Goal: Task Accomplishment & Management: Complete application form

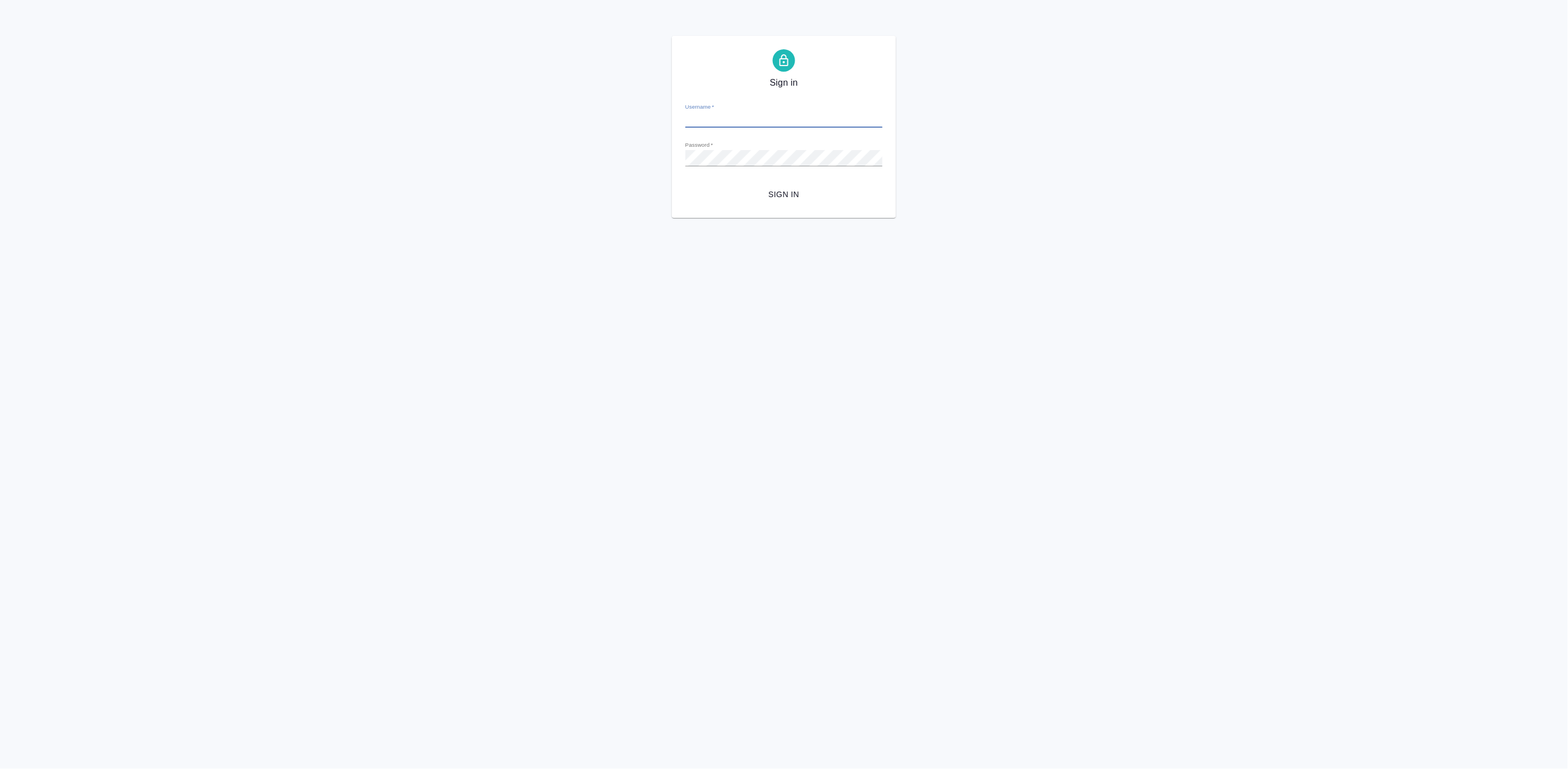
type input "m.matveeva@awatera.com"
click at [776, 201] on button "Sign in" at bounding box center [784, 195] width 197 height 21
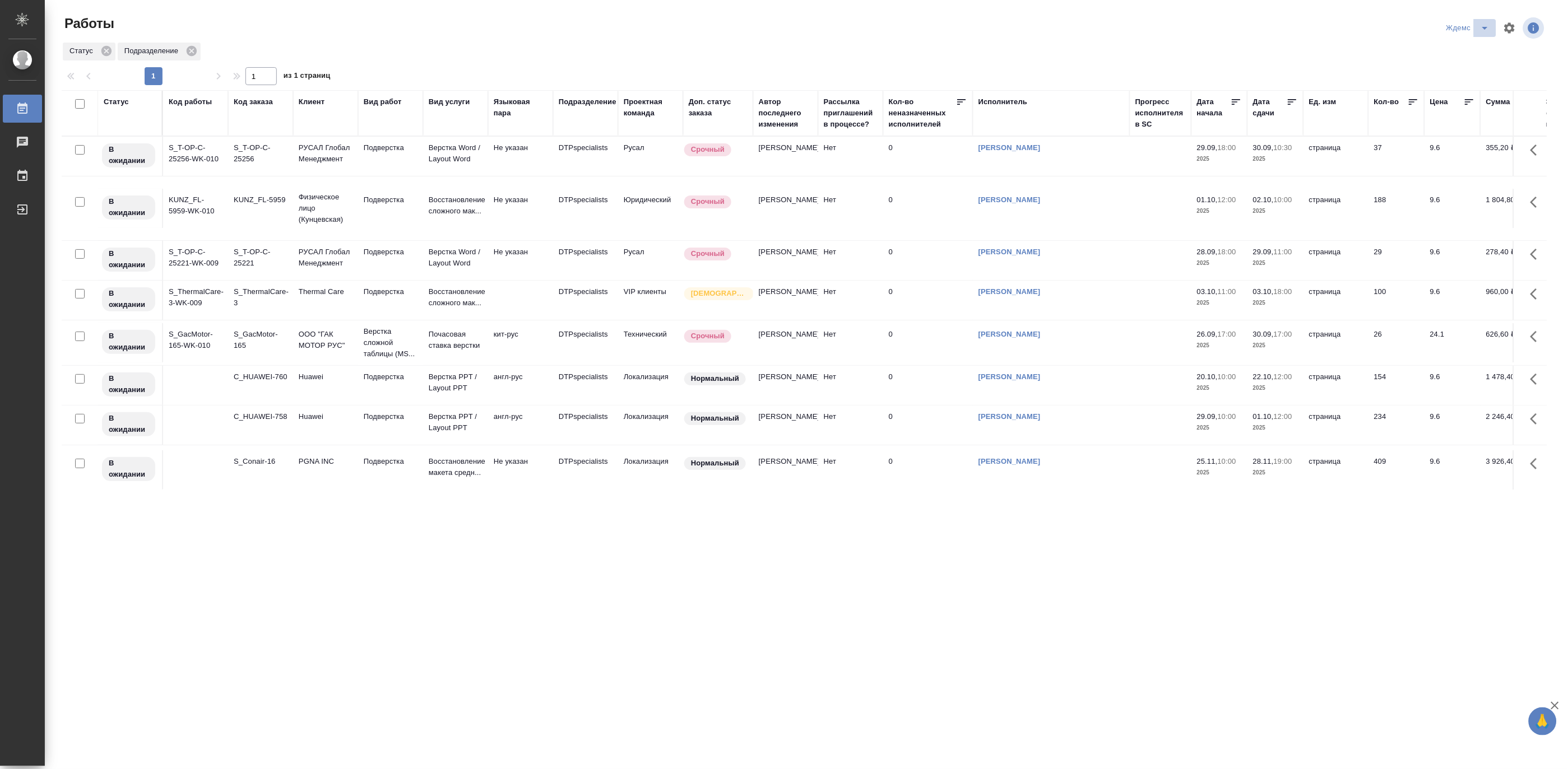
click at [1480, 24] on icon "split button" at bounding box center [1485, 28] width 13 height 13
click at [1475, 83] on li "Матвеева_назначено" at bounding box center [1475, 86] width 108 height 18
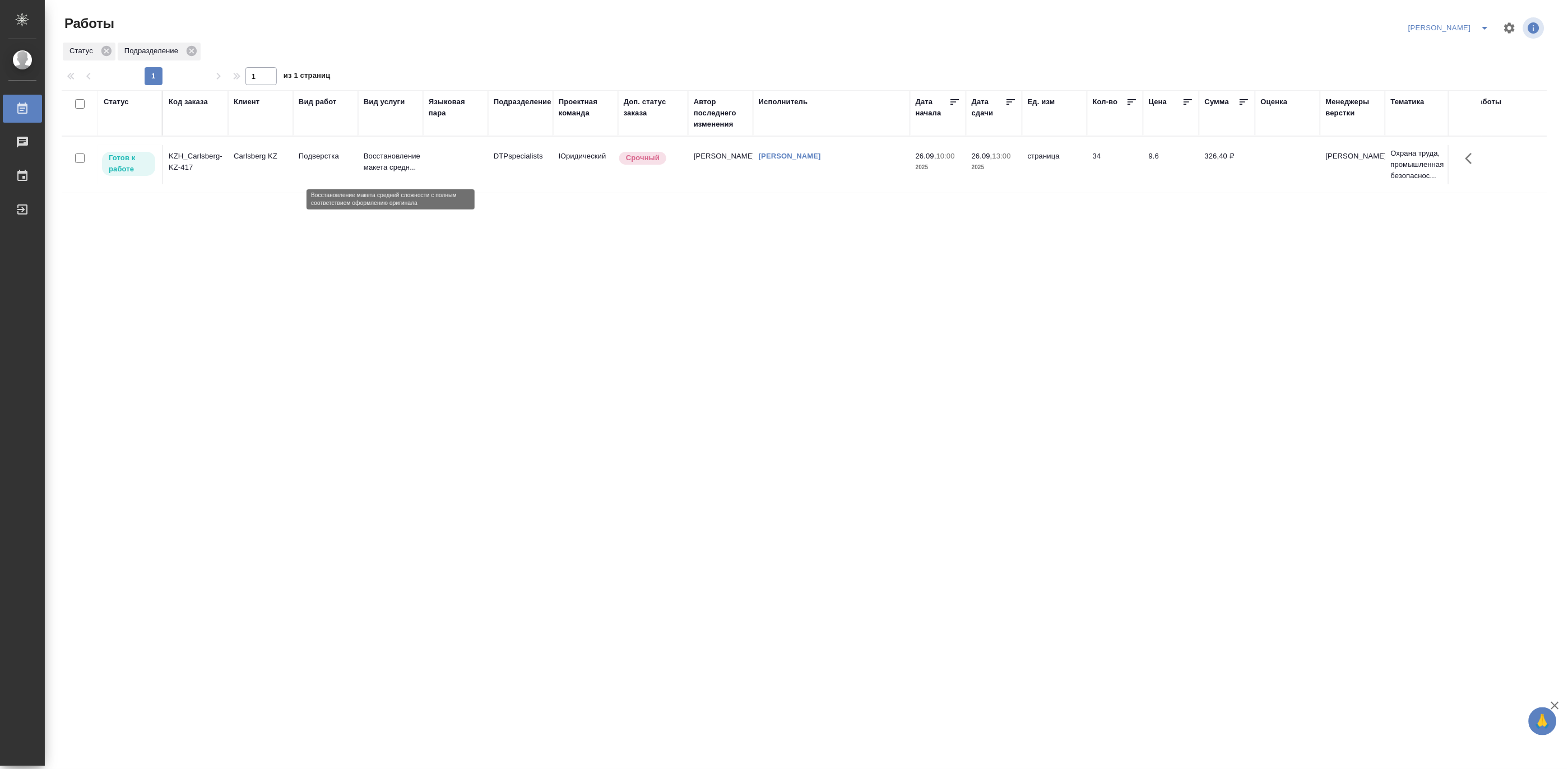
click at [397, 163] on p "Восстановление макета средн..." at bounding box center [391, 162] width 54 height 23
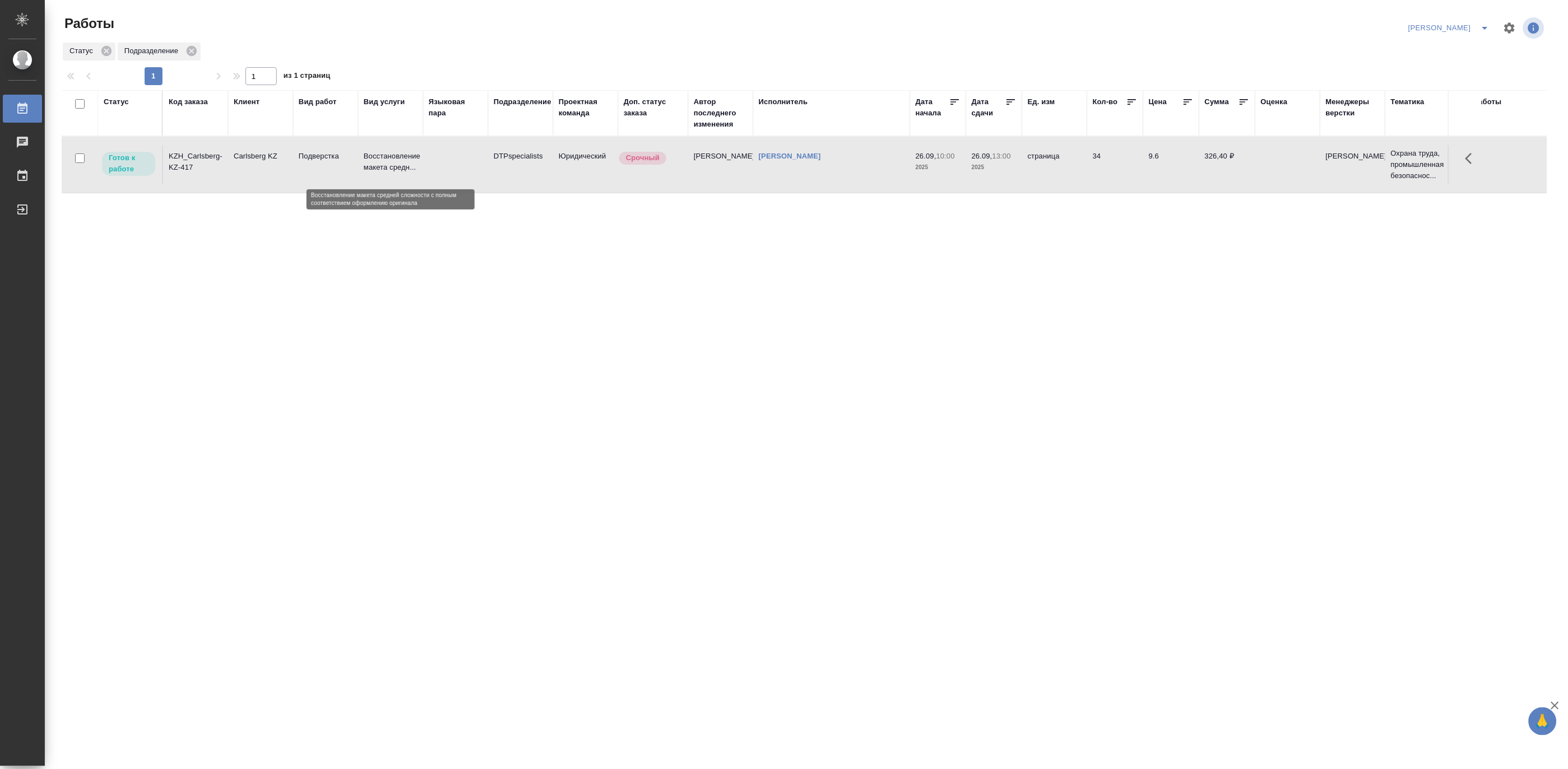
click at [397, 163] on p "Восстановление макета средн..." at bounding box center [391, 162] width 54 height 23
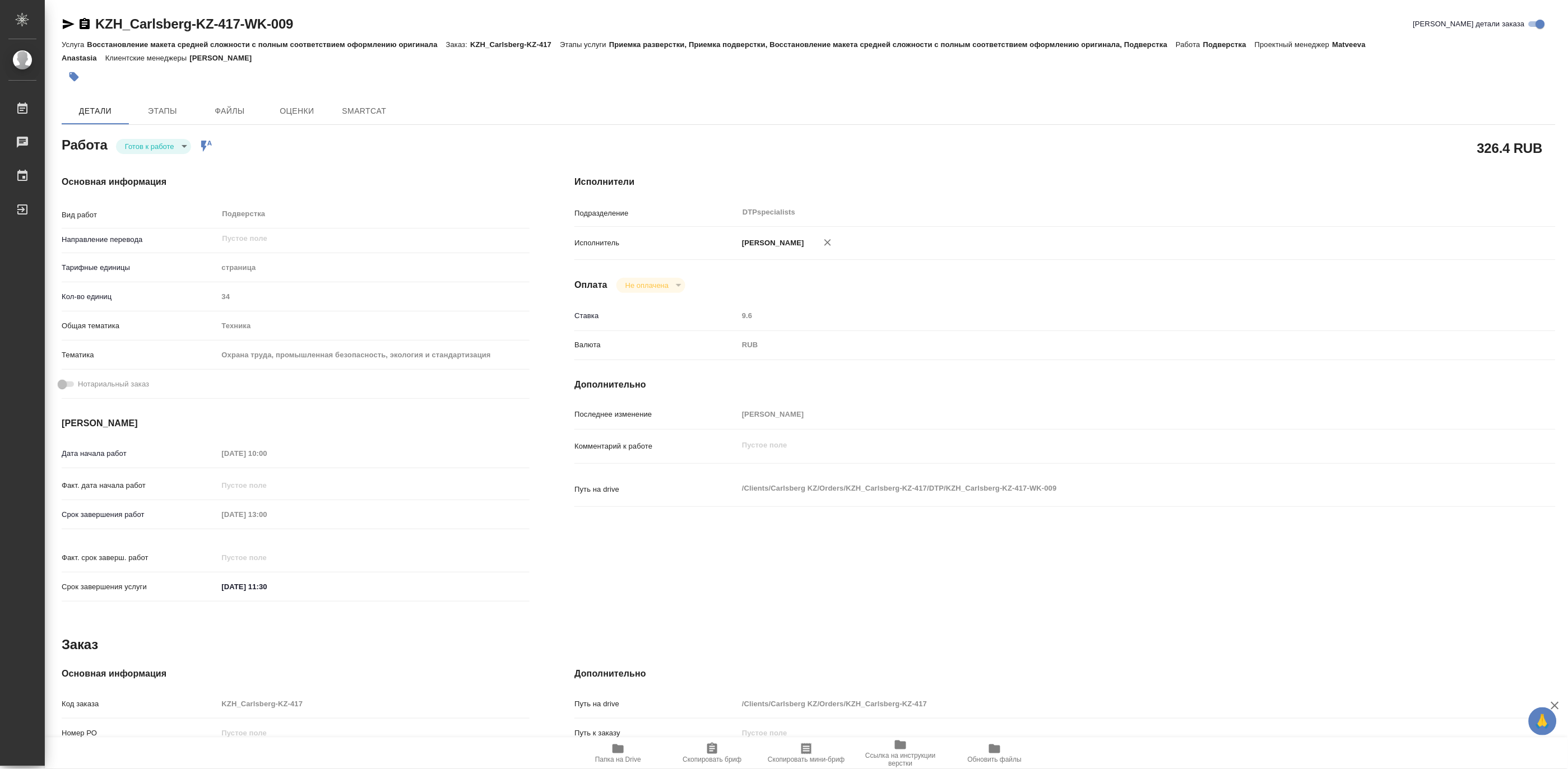
type textarea "x"
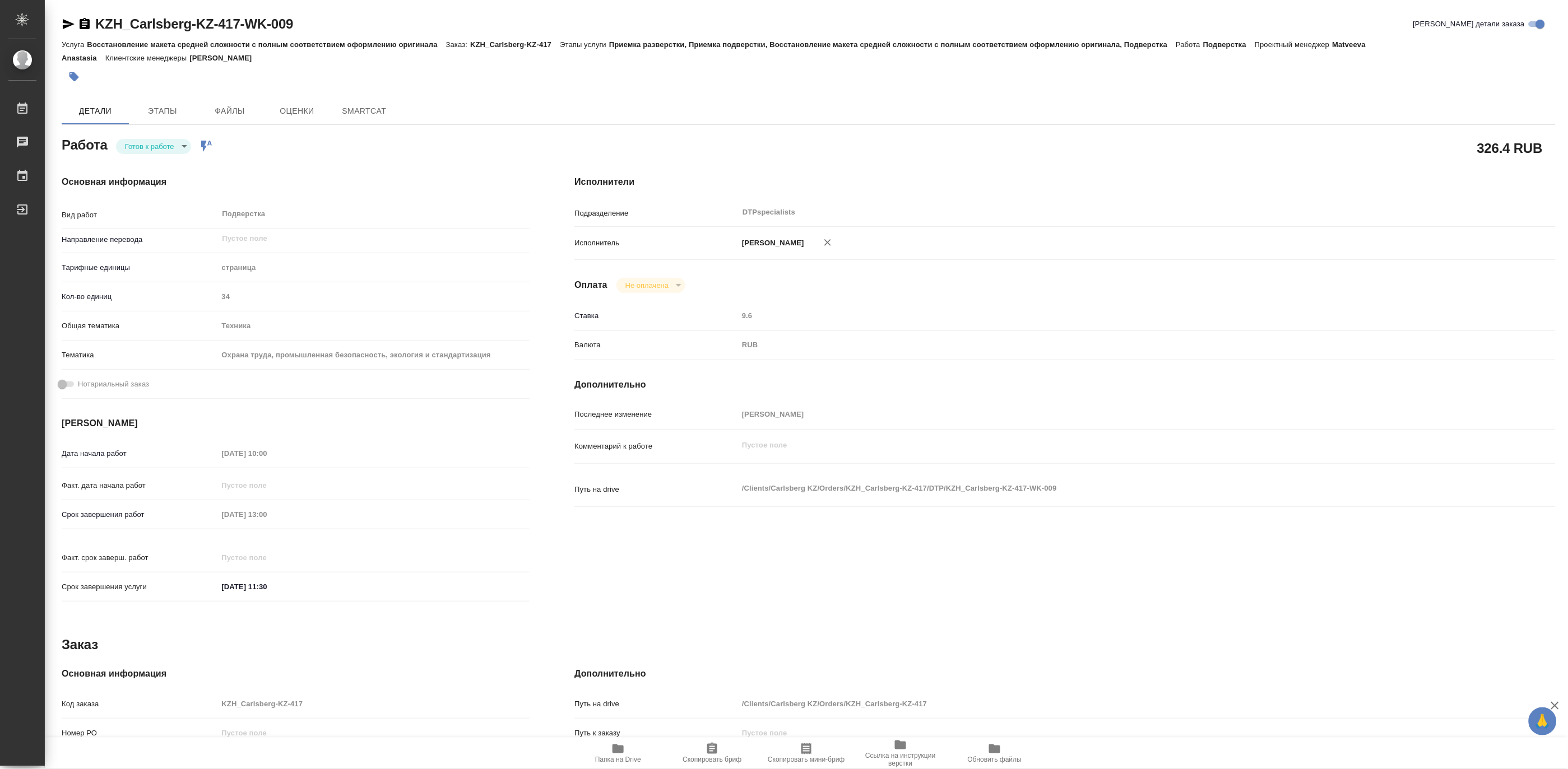
type textarea "x"
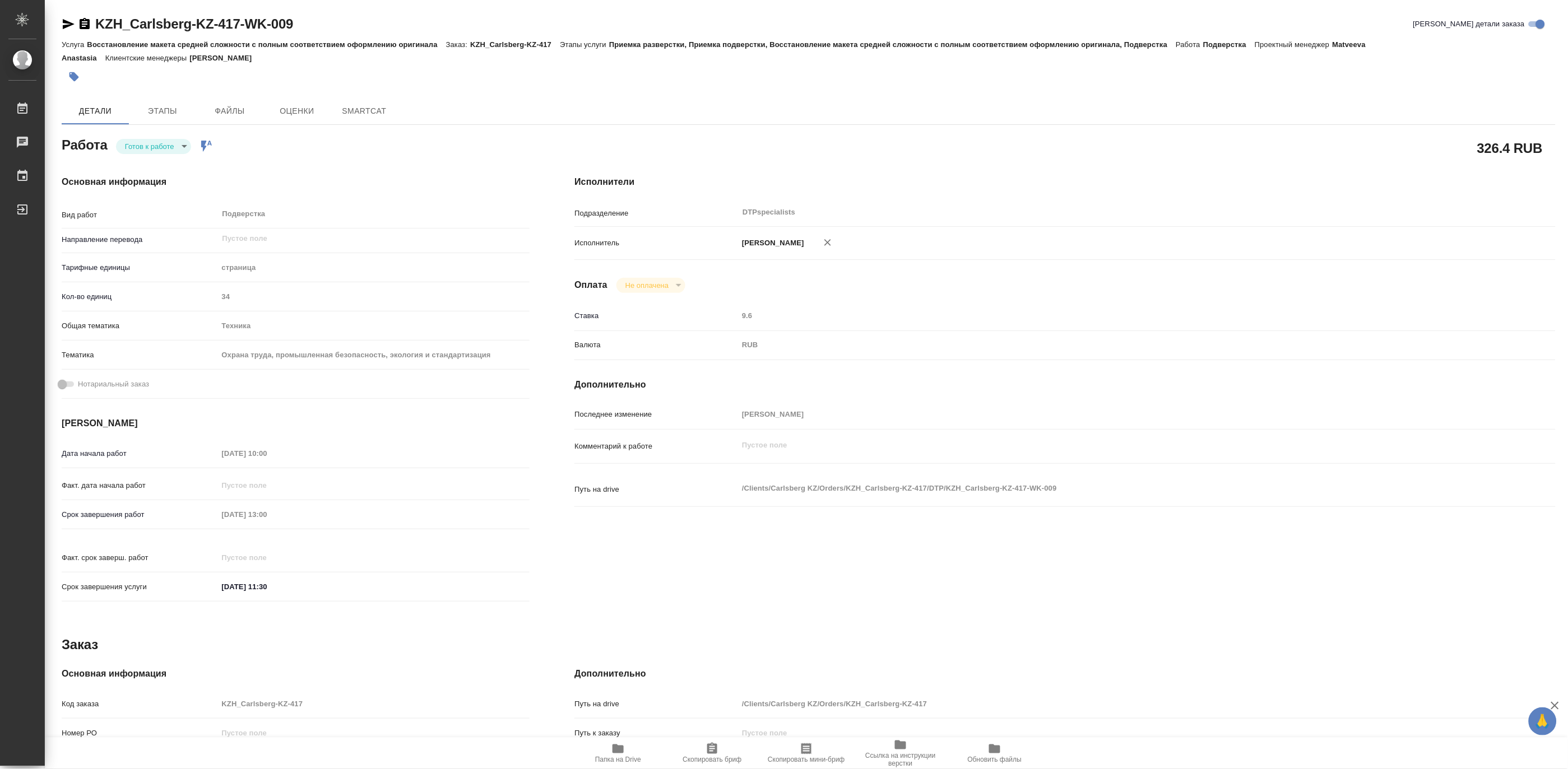
type textarea "x"
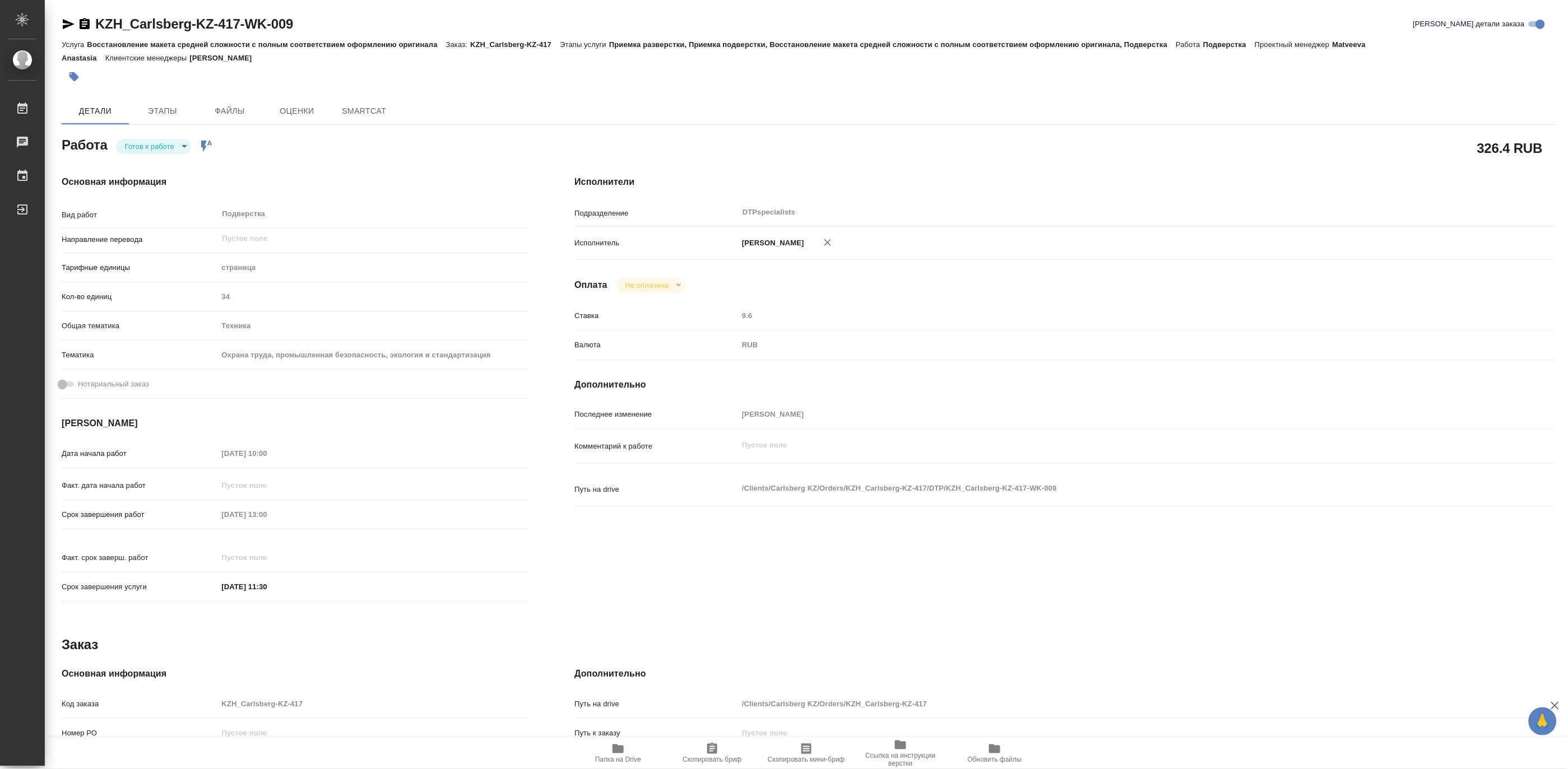
type textarea "x"
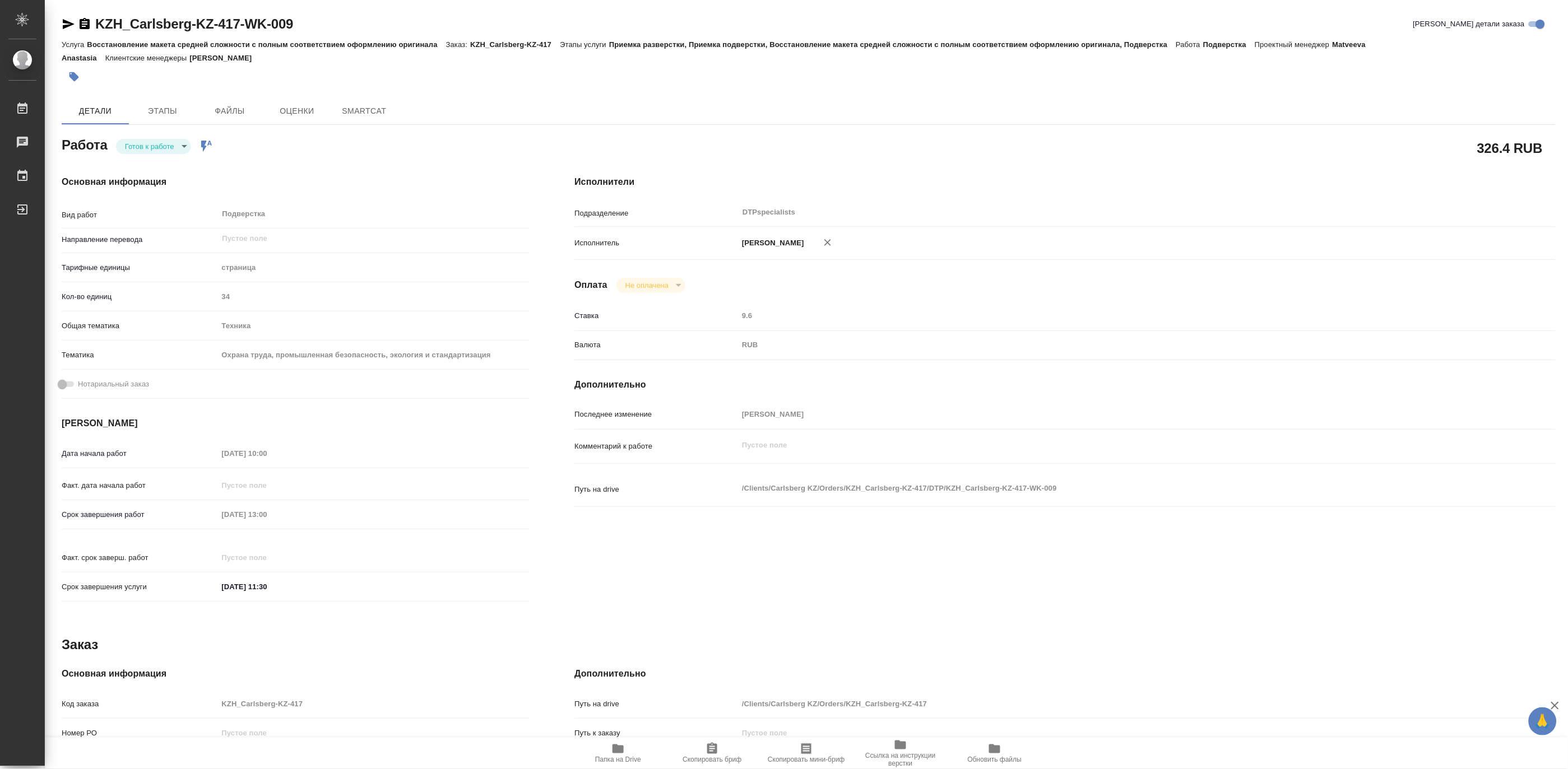
type textarea "x"
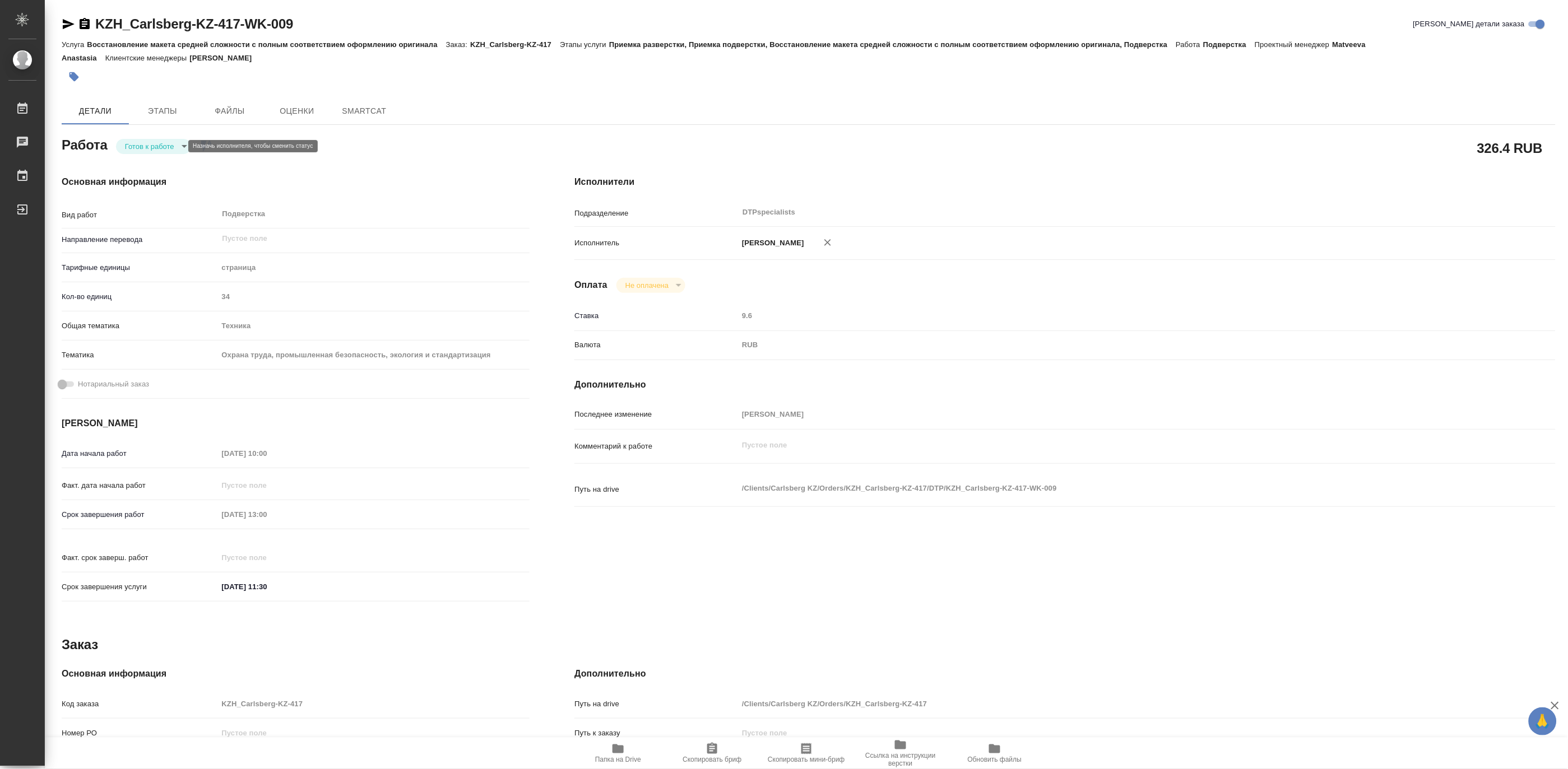
type textarea "x"
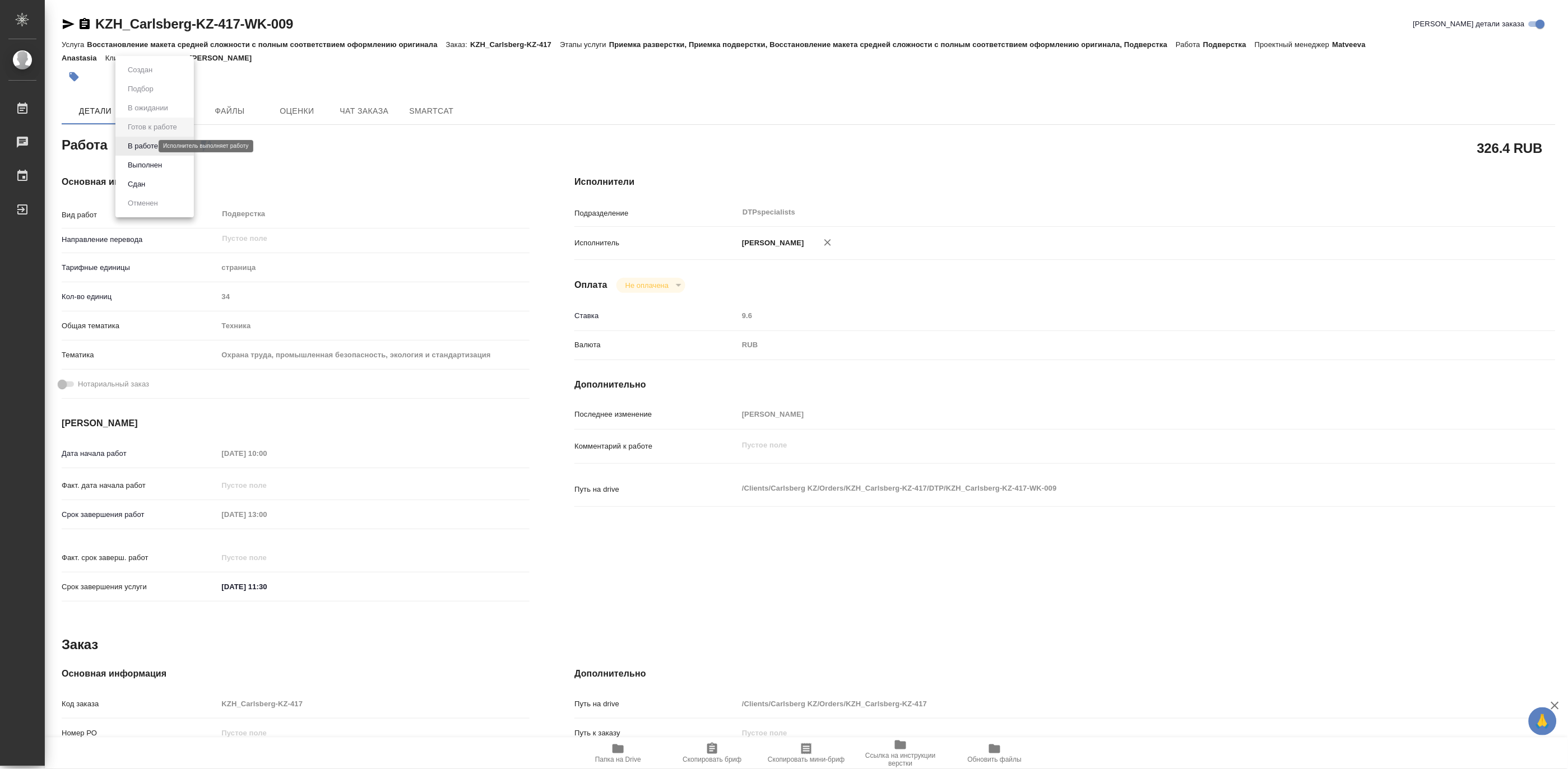
click at [143, 146] on body "🙏 .cls-1 fill:#fff; AWATERA [PERSON_NAME] Чаты График Выйти KZH_Carlsberg-KZ-41…" at bounding box center [784, 384] width 1568 height 769
type textarea "x"
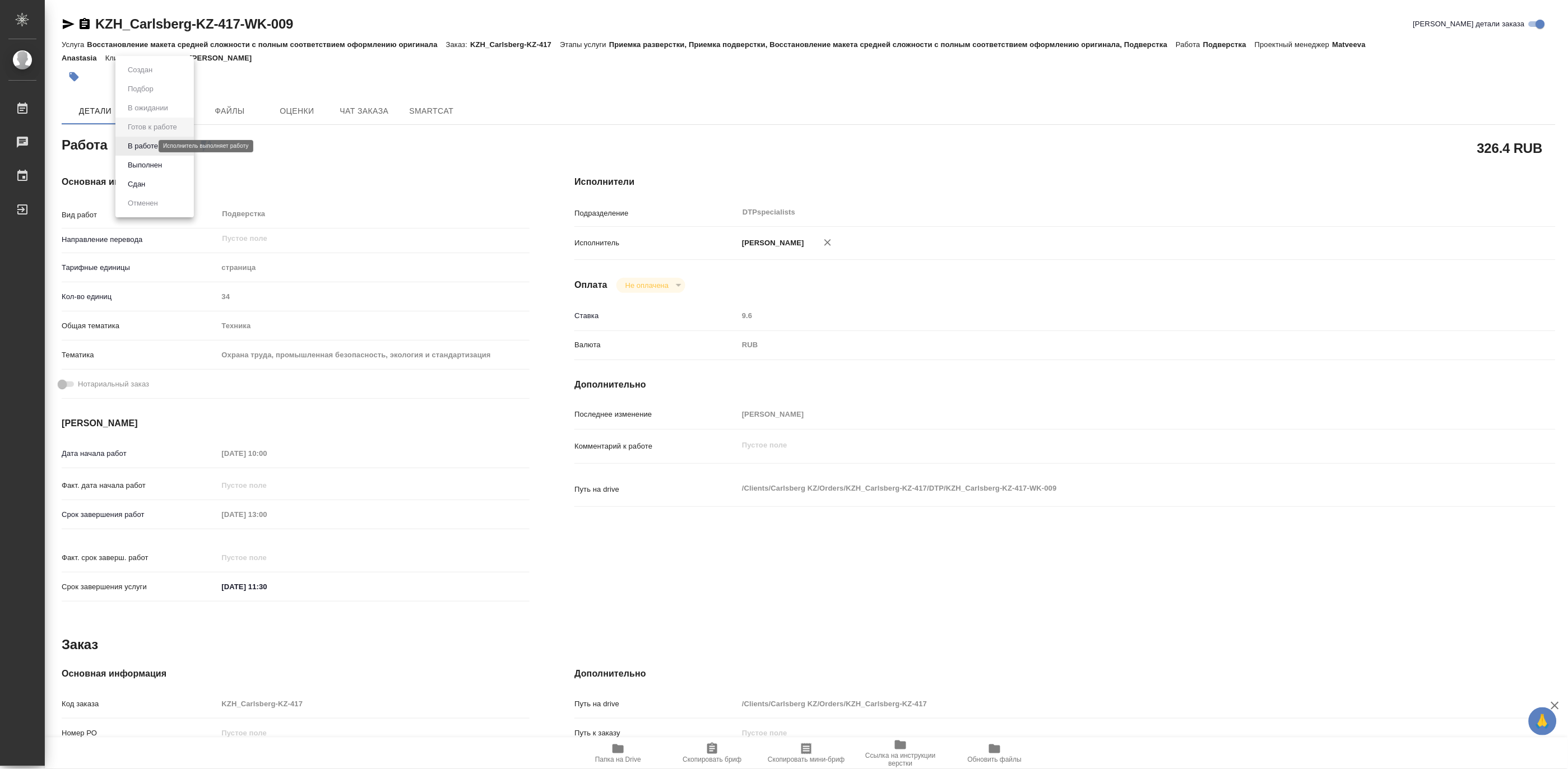
type textarea "x"
click at [143, 146] on button "В работе" at bounding box center [142, 146] width 37 height 12
type textarea "x"
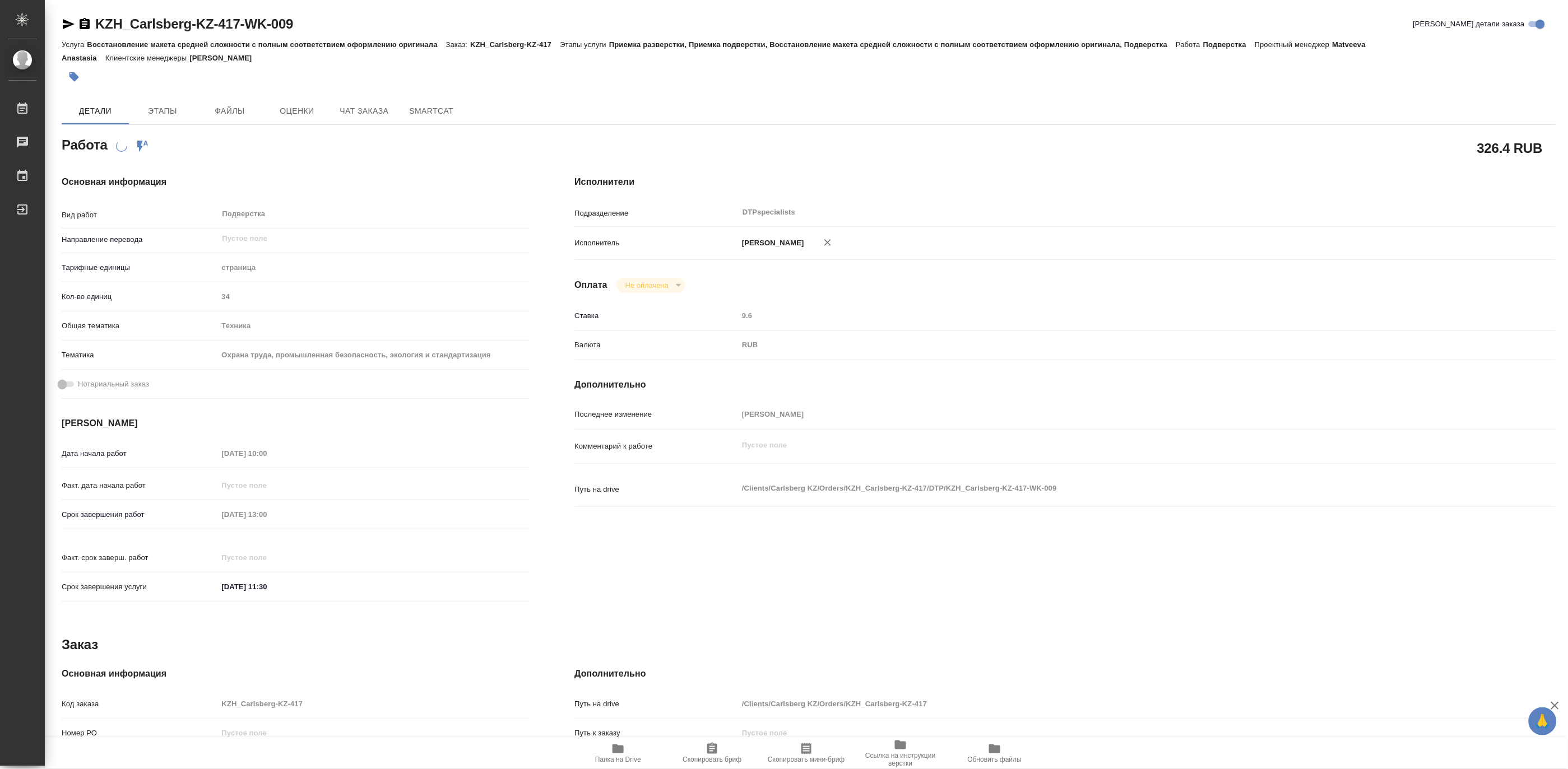
type textarea "x"
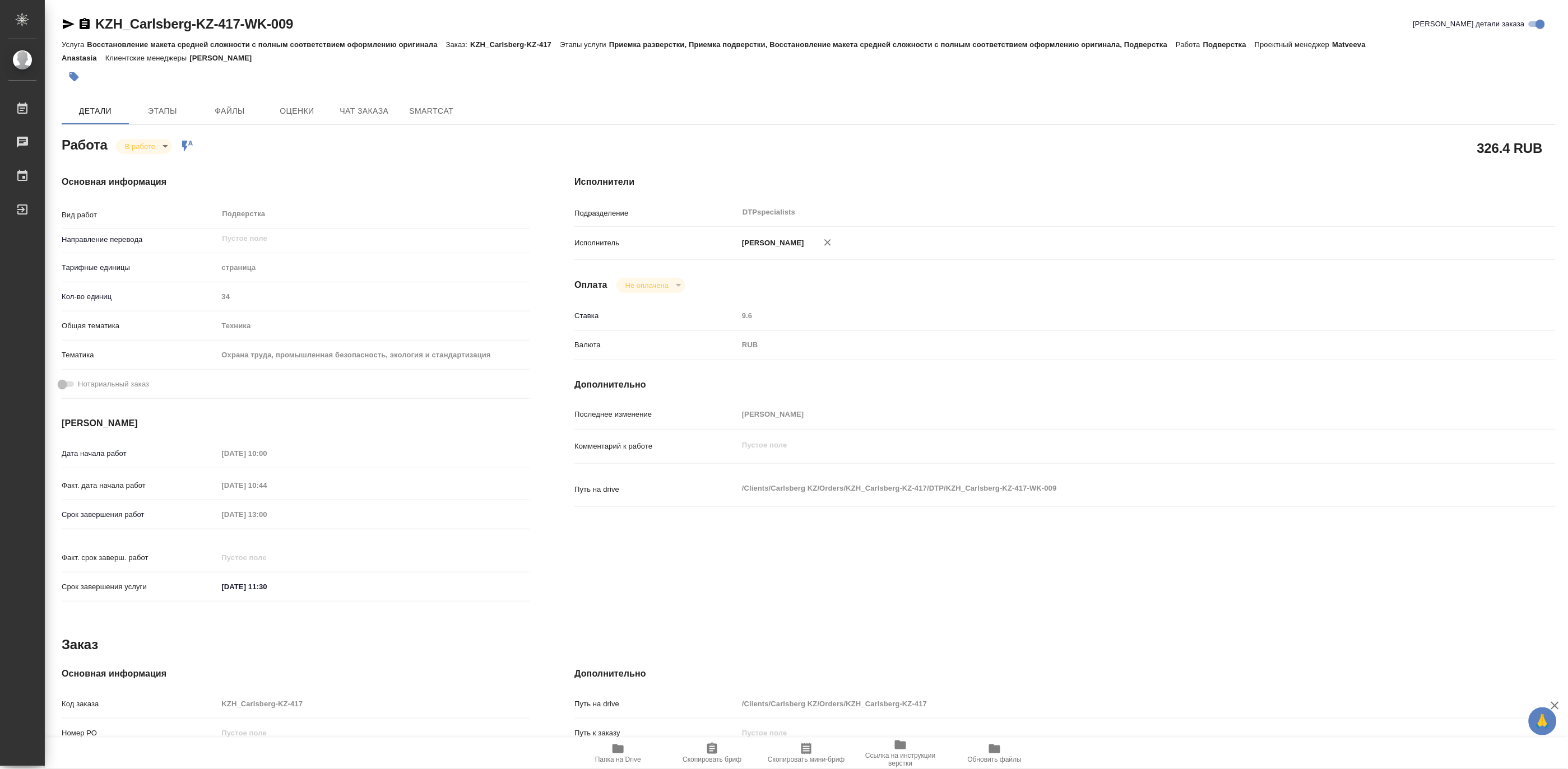
type textarea "x"
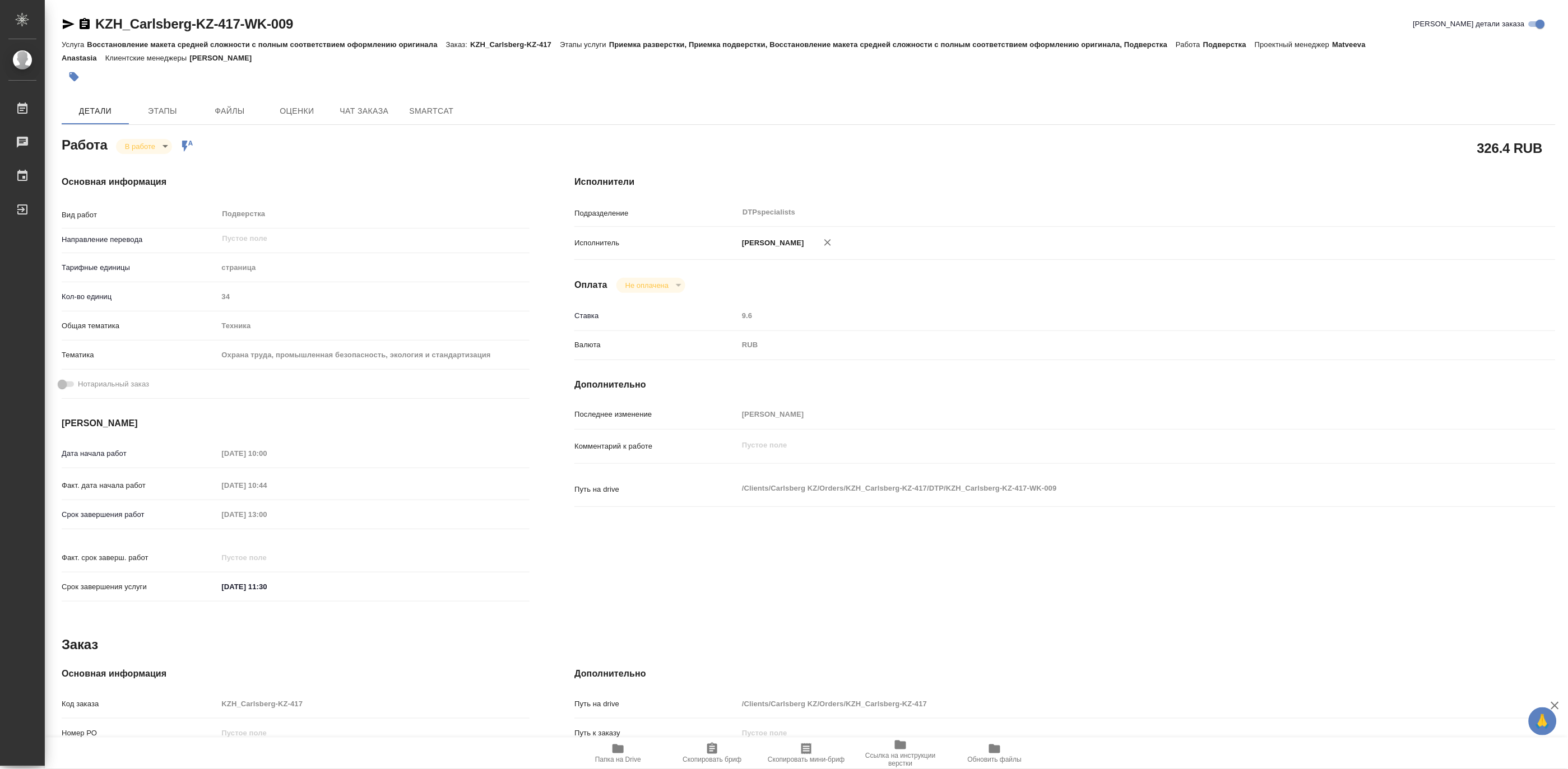
type textarea "x"
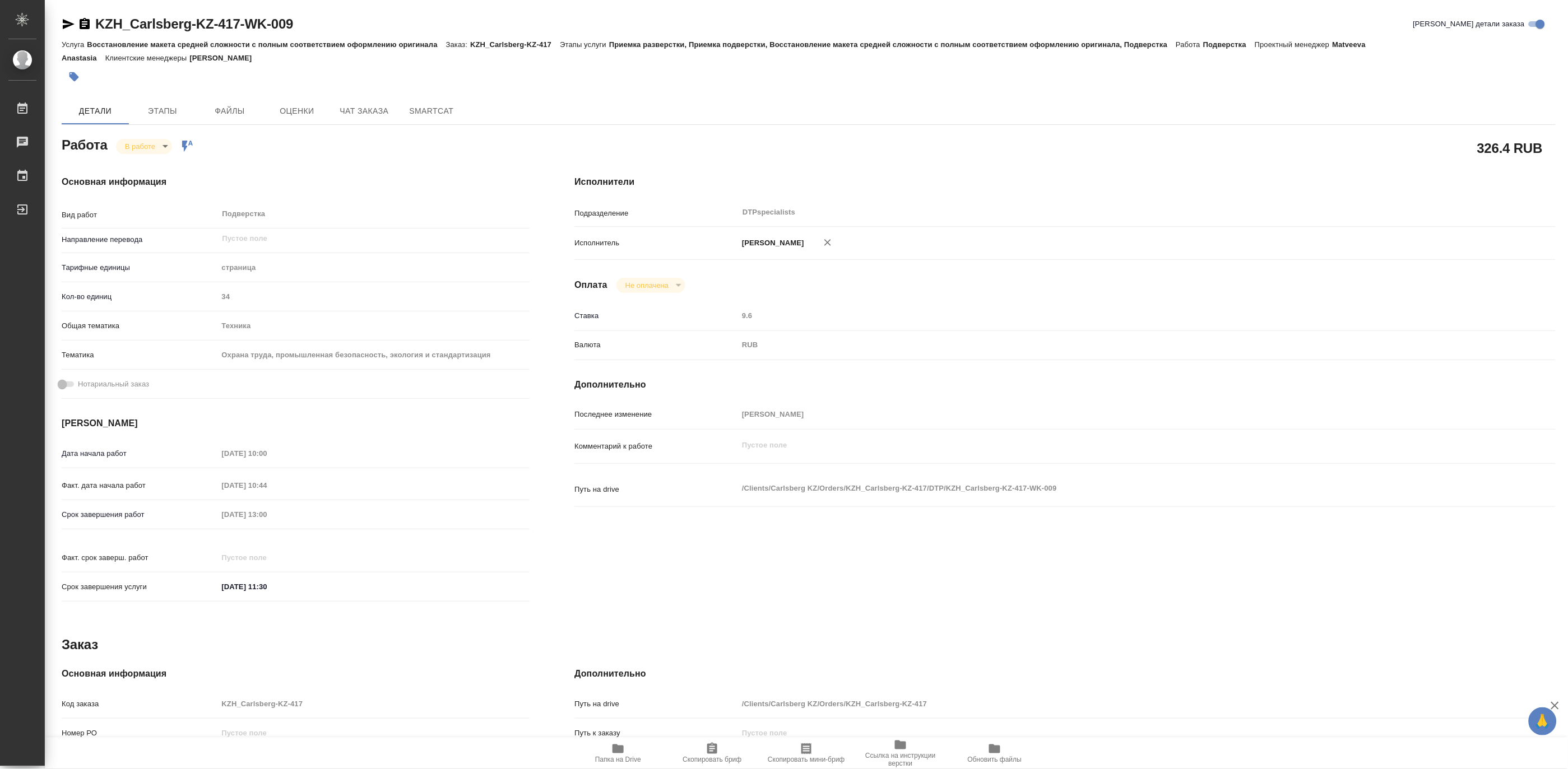
type textarea "x"
click at [613, 753] on icon "button" at bounding box center [618, 749] width 11 height 9
